Goal: Obtain resource: Obtain resource

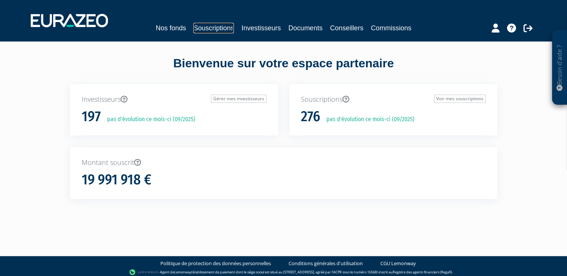
click at [215, 28] on link "Souscriptions" at bounding box center [213, 28] width 40 height 10
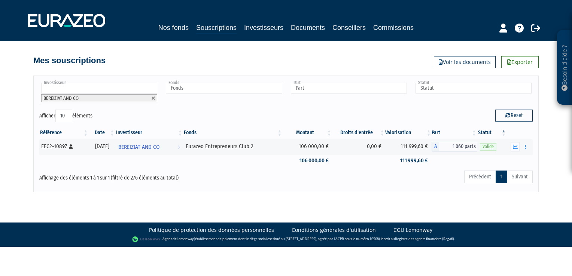
click at [154, 97] on link at bounding box center [153, 98] width 4 height 4
type input "Investisseur"
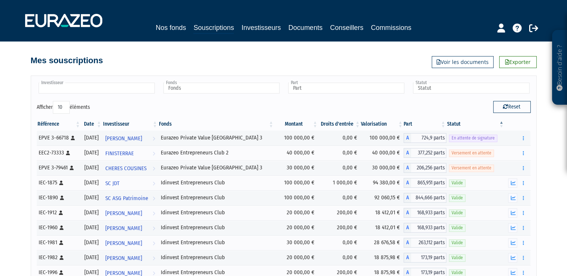
click at [121, 89] on input "text" at bounding box center [97, 88] width 116 height 11
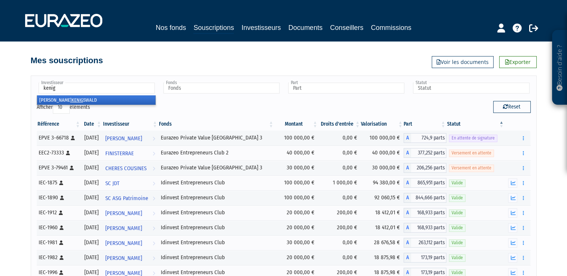
type input "kenig"
click at [105, 98] on li "[PERSON_NAME] SWALD" at bounding box center [96, 100] width 118 height 9
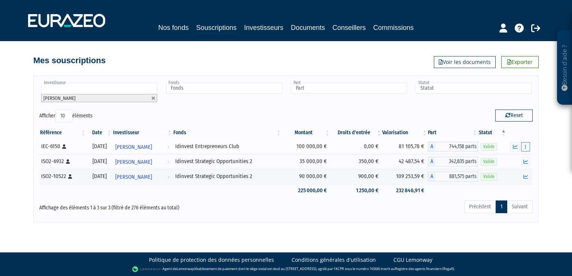
click at [526, 145] on icon "button" at bounding box center [525, 147] width 1 height 5
click at [525, 148] on icon "button" at bounding box center [525, 147] width 1 height 5
click at [488, 170] on link "Rachat libre" at bounding box center [497, 174] width 62 height 12
click at [526, 146] on icon "button" at bounding box center [525, 147] width 1 height 5
click at [497, 185] on link "Historique de rachat(s)" at bounding box center [497, 188] width 62 height 12
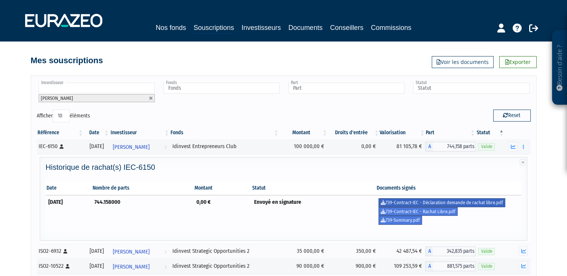
click at [429, 202] on link "739-Contract-IEC - Déclaration demande de rachat libre.pdf" at bounding box center [441, 203] width 127 height 9
click at [423, 211] on link "739-Contract-IEC - Rachat Libre.pdf" at bounding box center [417, 212] width 79 height 9
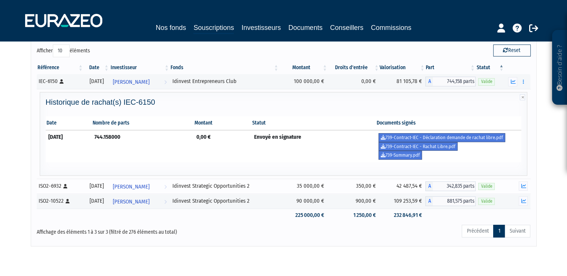
scroll to position [88, 0]
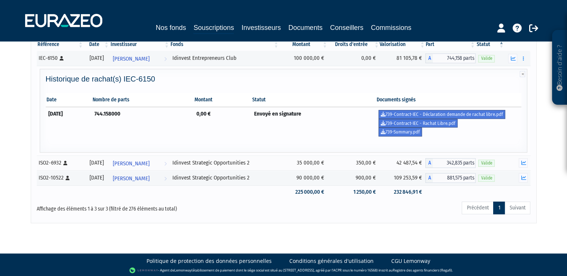
click at [352, 129] on td "Envoyé en signature" at bounding box center [313, 123] width 124 height 32
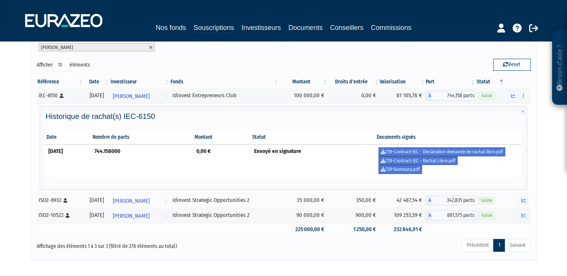
scroll to position [13, 0]
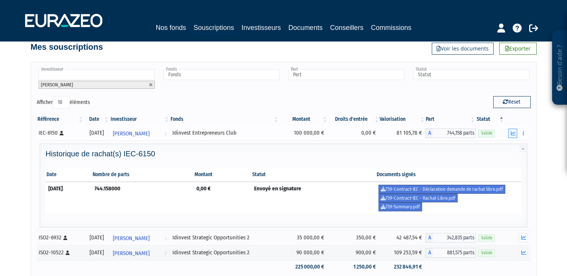
click at [514, 131] on icon "button" at bounding box center [512, 133] width 5 height 5
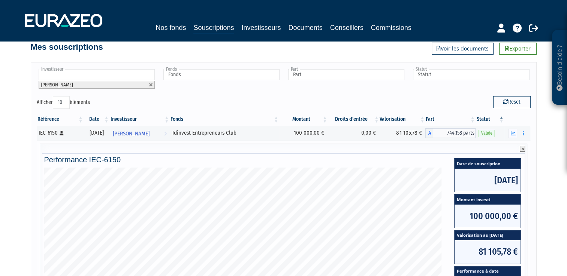
click at [522, 149] on icon at bounding box center [522, 149] width 5 height 6
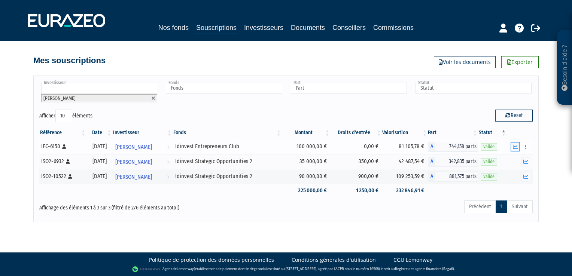
click at [517, 145] on icon "button" at bounding box center [515, 147] width 5 height 5
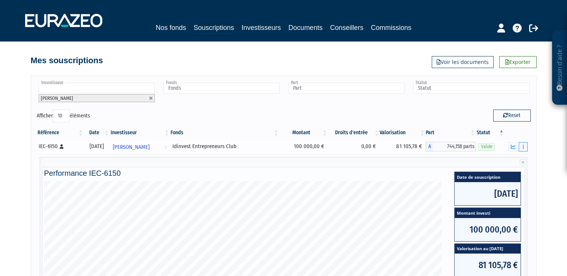
click at [522, 148] on button "button" at bounding box center [522, 146] width 9 height 9
click at [514, 146] on icon "button" at bounding box center [512, 147] width 5 height 5
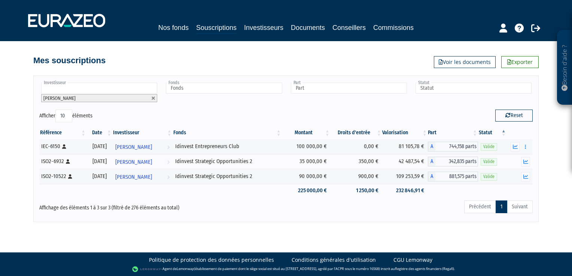
click at [549, 160] on div "Besoin d'aide ? × J'ai besoin d'aide Si vous avez une question à propos du fonc…" at bounding box center [286, 111] width 572 height 223
click at [516, 145] on icon "button" at bounding box center [515, 147] width 5 height 5
